Goal: Task Accomplishment & Management: Use online tool/utility

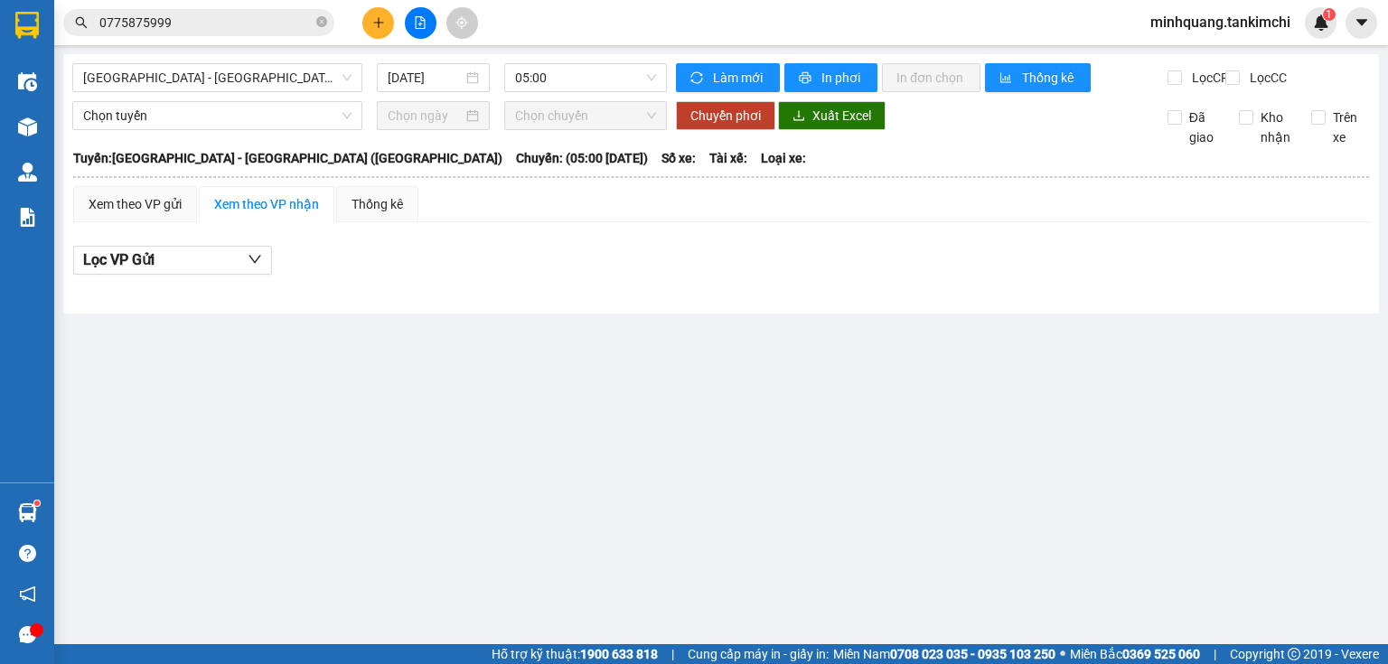
click at [221, 15] on input "0775875999" at bounding box center [205, 23] width 213 height 20
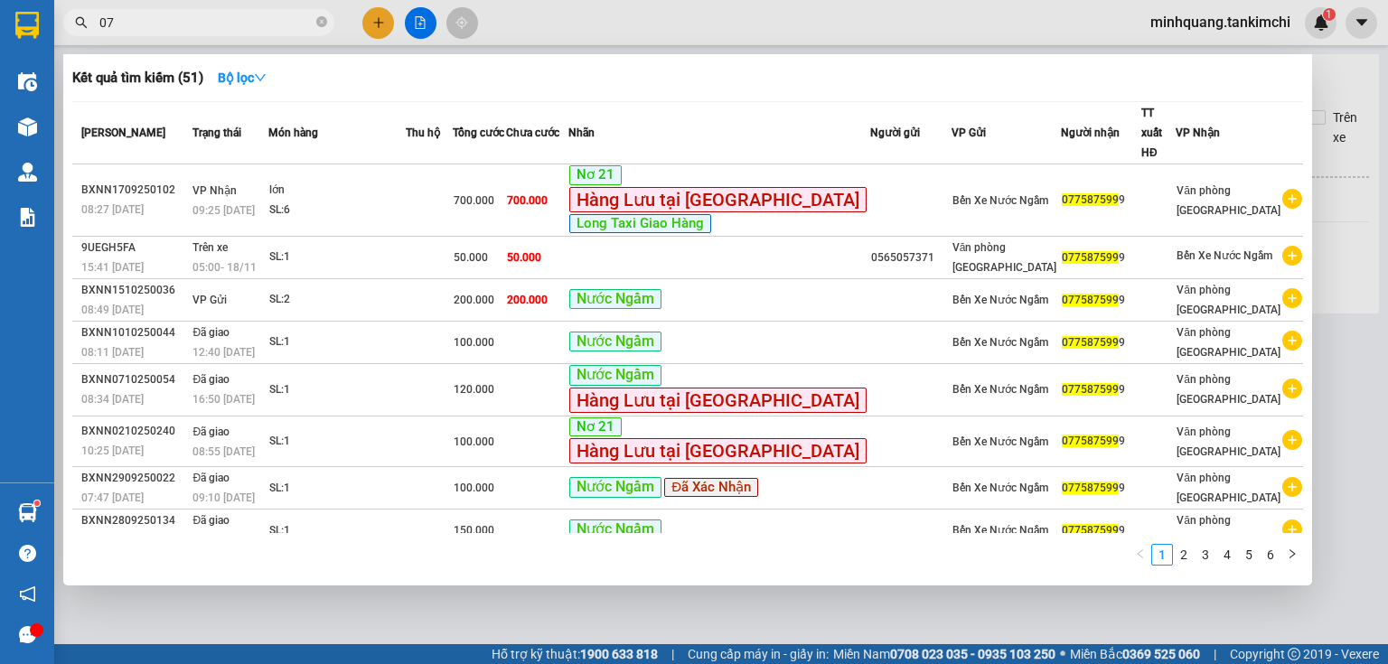
type input "0"
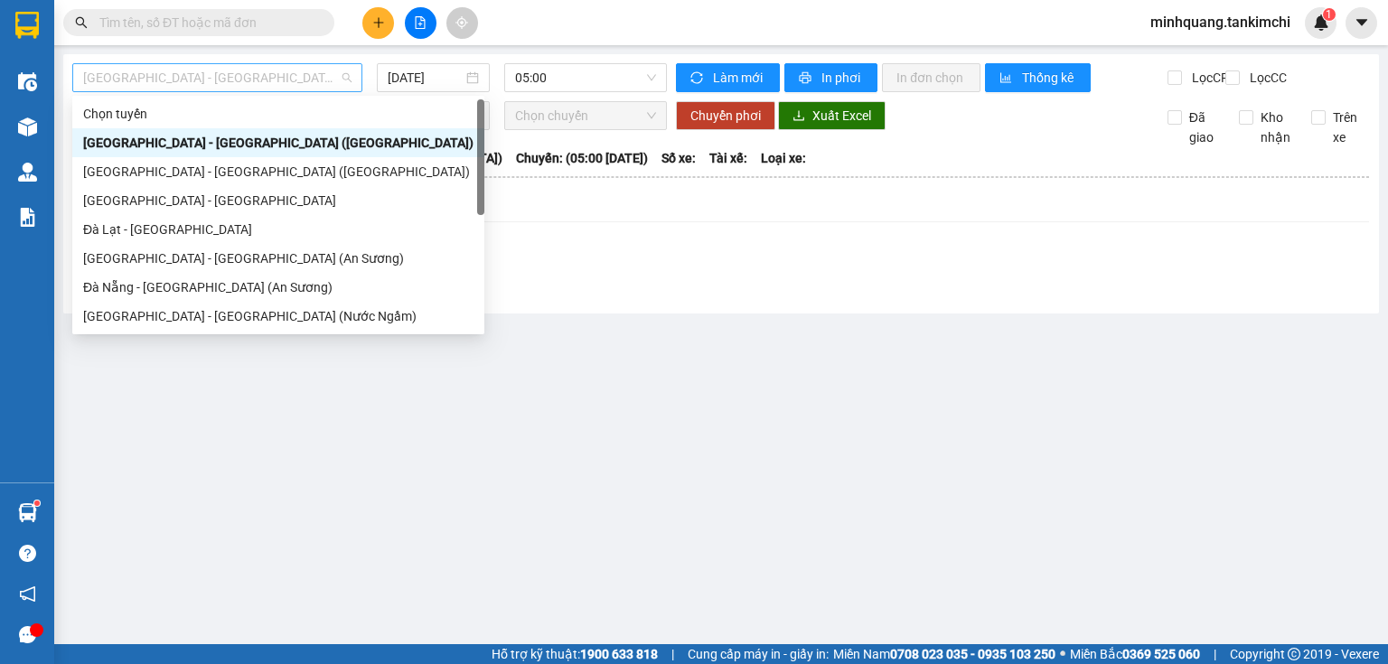
click at [346, 76] on span "[GEOGRAPHIC_DATA] - [GEOGRAPHIC_DATA] ([GEOGRAPHIC_DATA])" at bounding box center [217, 77] width 268 height 27
click at [512, 472] on main "[GEOGRAPHIC_DATA] - [GEOGRAPHIC_DATA] ([GEOGRAPHIC_DATA]) [DATE] 05:00 Làm mới …" at bounding box center [694, 322] width 1388 height 644
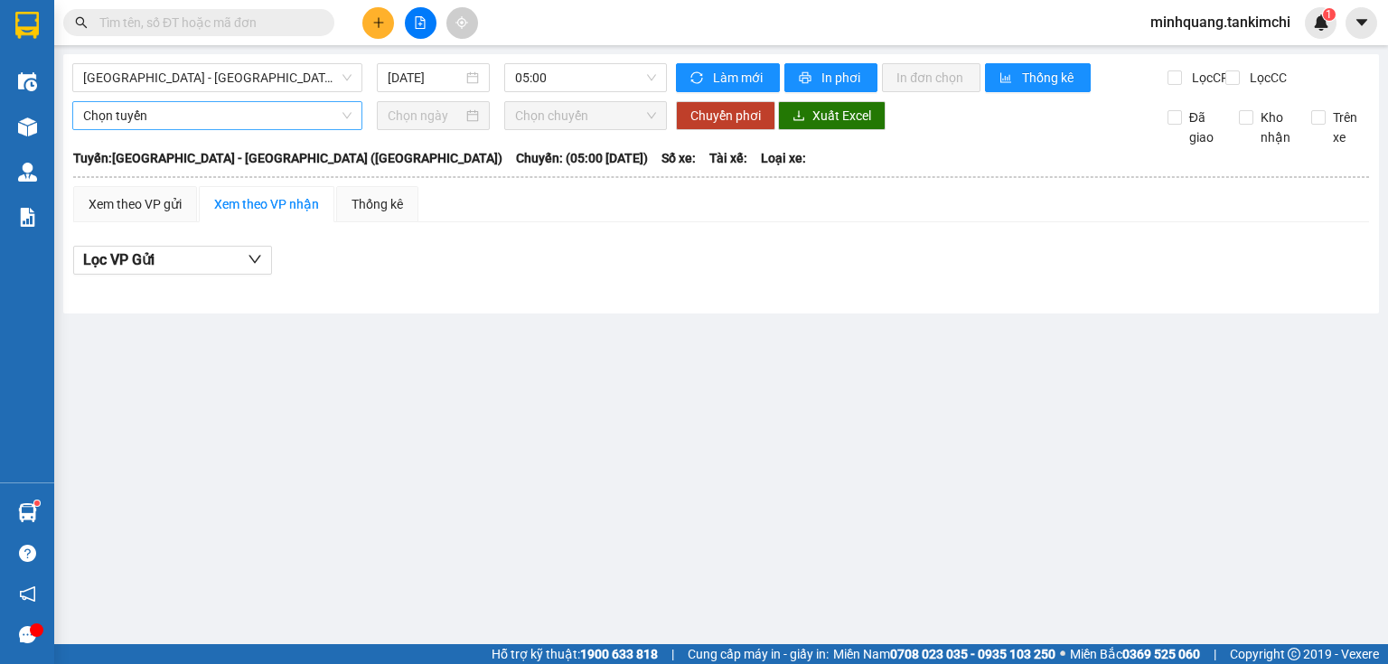
click at [315, 128] on span "Chọn tuyến" at bounding box center [217, 115] width 268 height 27
click at [474, 443] on main "[GEOGRAPHIC_DATA] - [GEOGRAPHIC_DATA] ([GEOGRAPHIC_DATA]) [DATE] 05:00 Làm mới …" at bounding box center [694, 322] width 1388 height 644
click at [645, 73] on span "05:00" at bounding box center [586, 77] width 142 height 27
click at [679, 276] on div "Lọc VP Gửi" at bounding box center [721, 261] width 1296 height 30
click at [622, 129] on span "Chọn chuyến" at bounding box center [586, 115] width 142 height 27
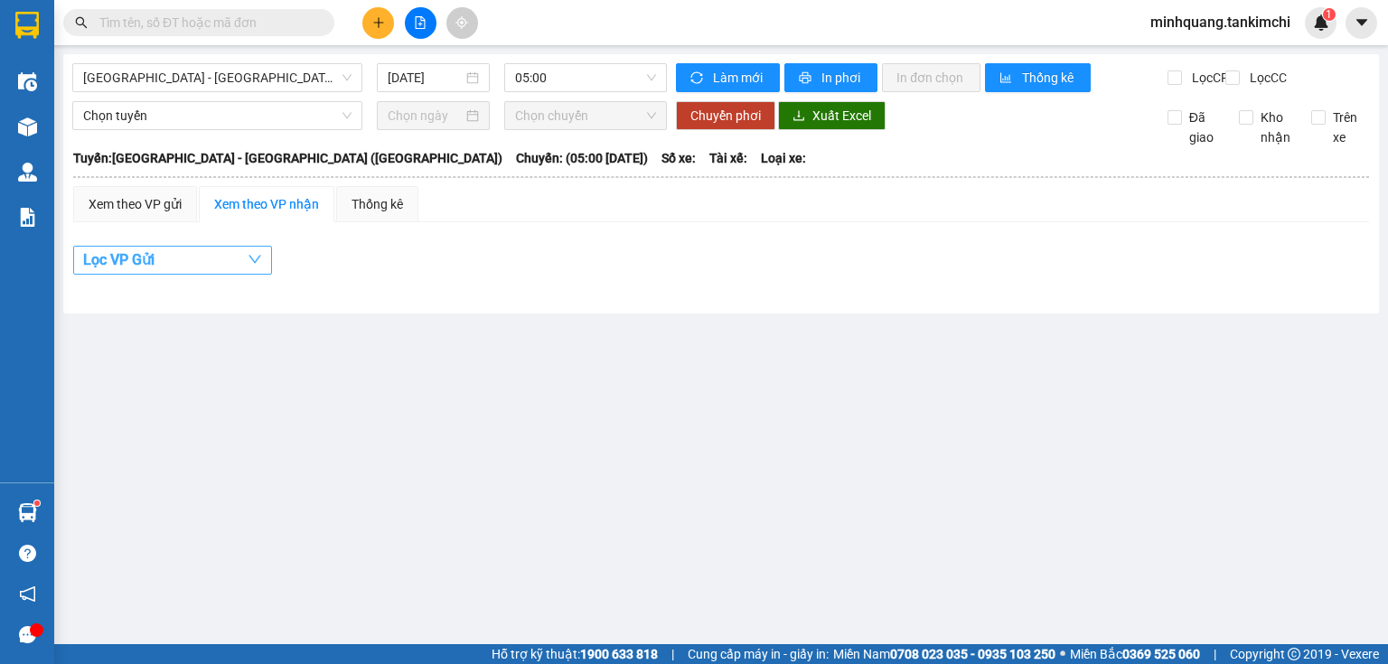
click at [241, 275] on button "Lọc VP Gửi" at bounding box center [172, 260] width 199 height 29
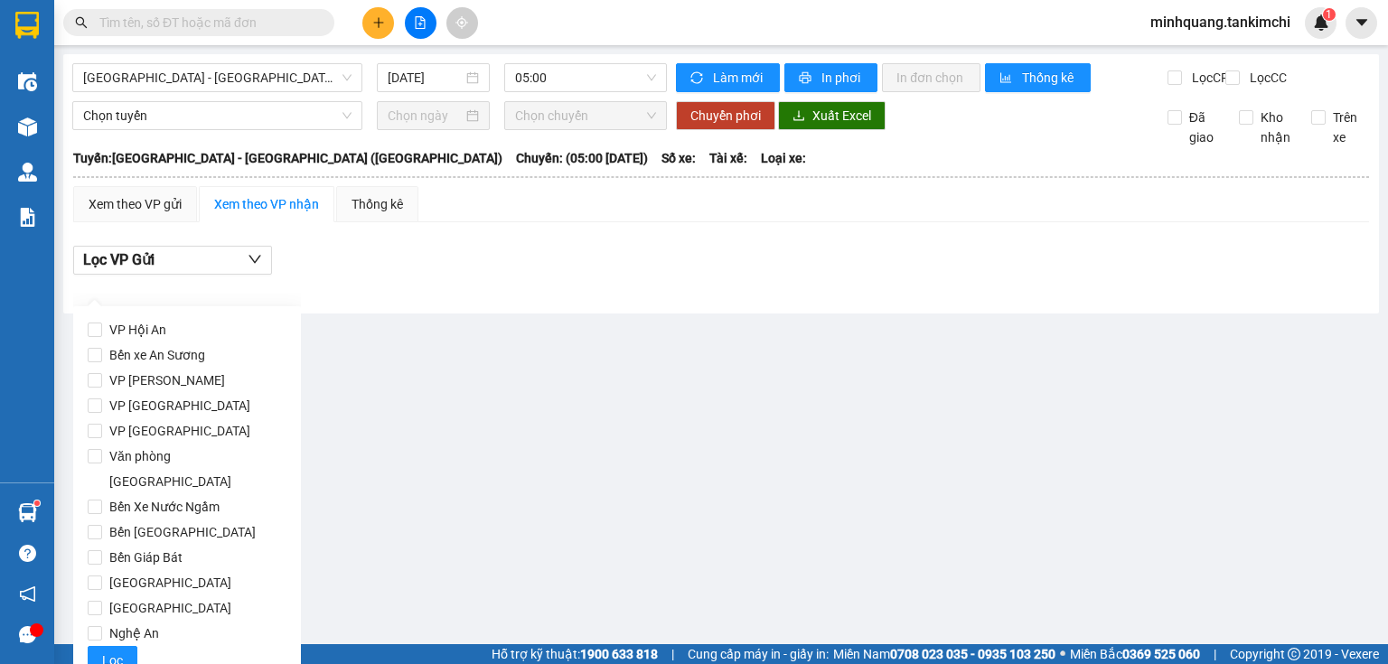
click at [505, 436] on main "[GEOGRAPHIC_DATA] - [GEOGRAPHIC_DATA] ([GEOGRAPHIC_DATA]) [DATE] 05:00 Làm mới …" at bounding box center [694, 322] width 1388 height 644
